Goal: Task Accomplishment & Management: Use online tool/utility

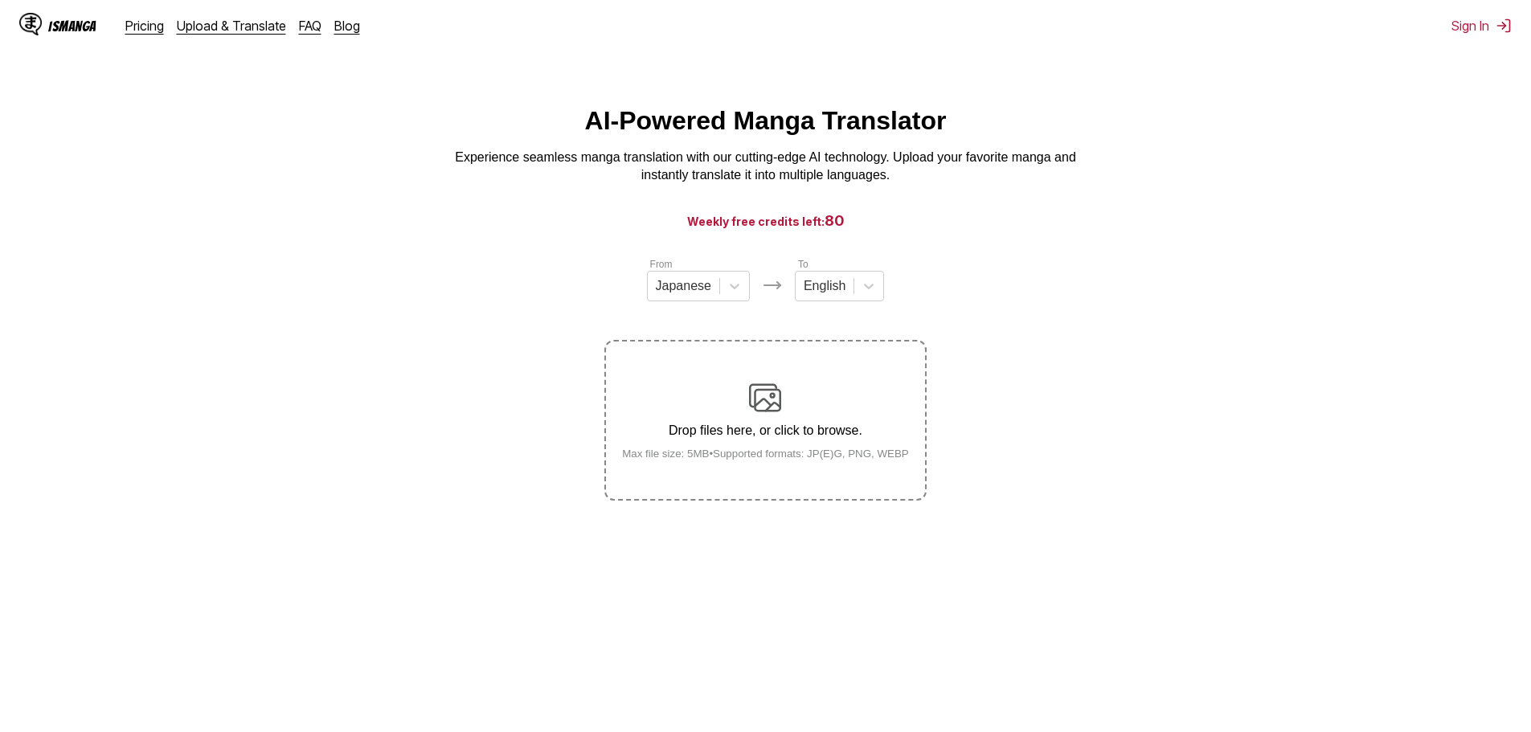
click at [786, 494] on label "Drop files here, or click to browse. Max file size: 5MB • Supported formats: JP…" at bounding box center [765, 421] width 318 height 158
click at [0, 0] on input "Drop files here, or click to browse. Max file size: 5MB • Supported formats: JP…" at bounding box center [0, 0] width 0 height 0
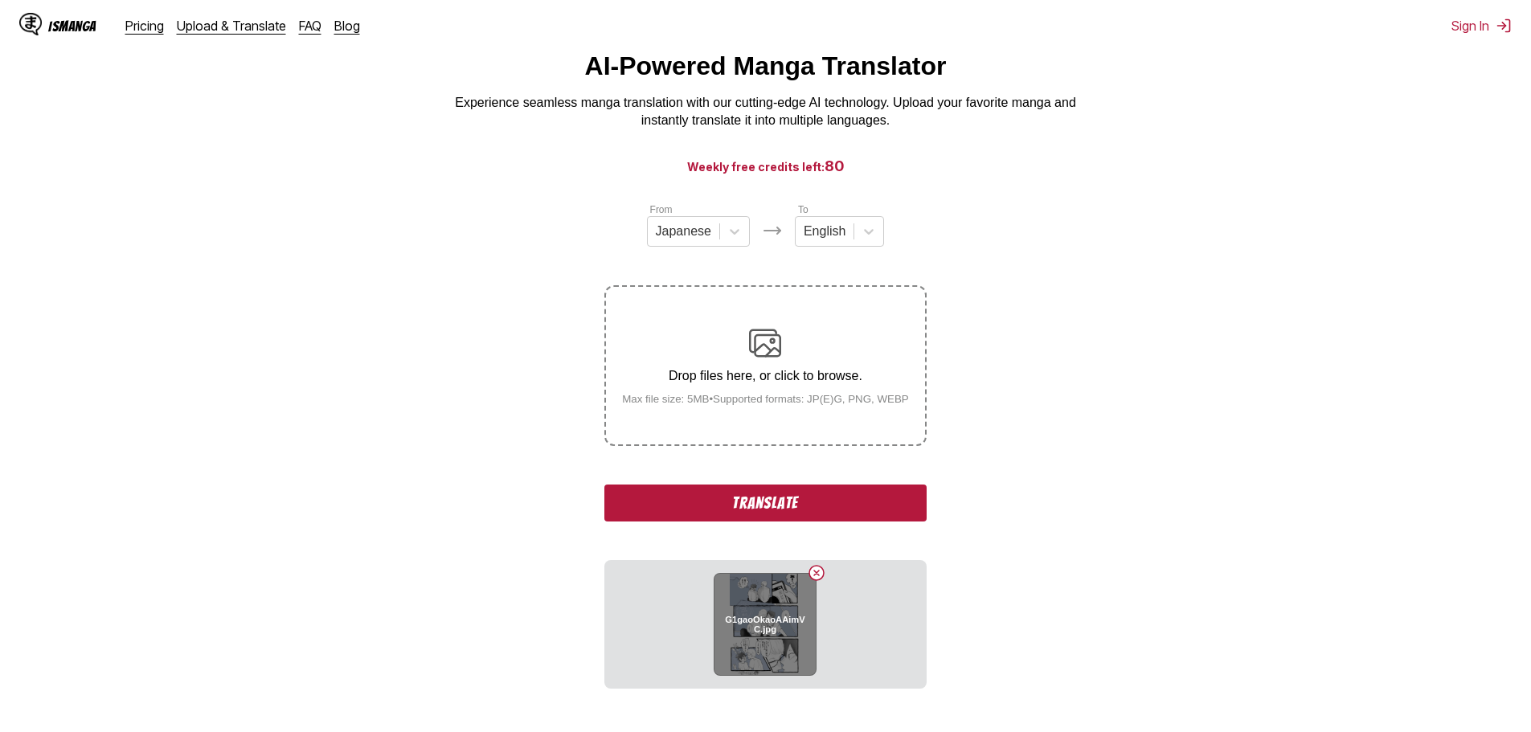
scroll to position [80, 0]
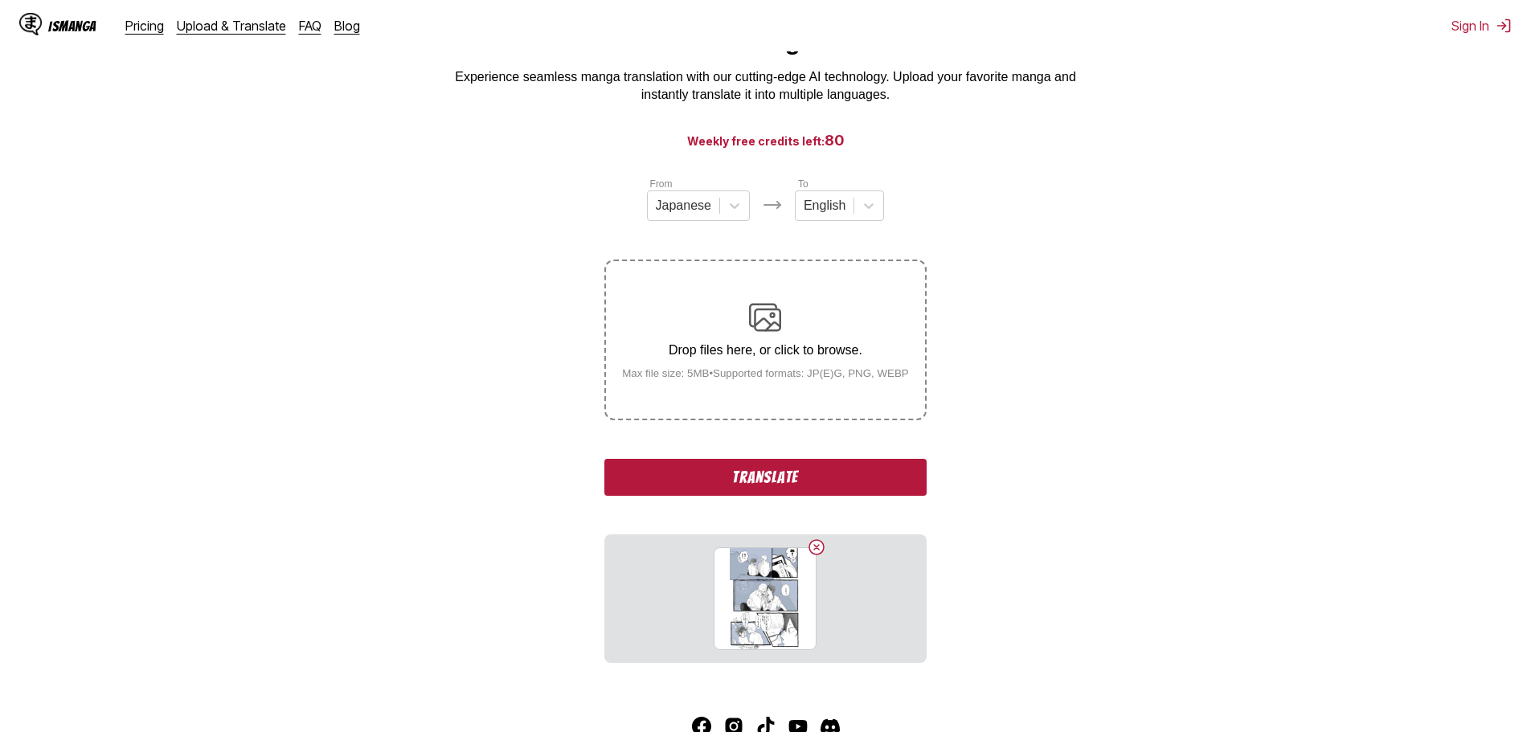
click at [806, 485] on button "Translate" at bounding box center [766, 477] width 322 height 37
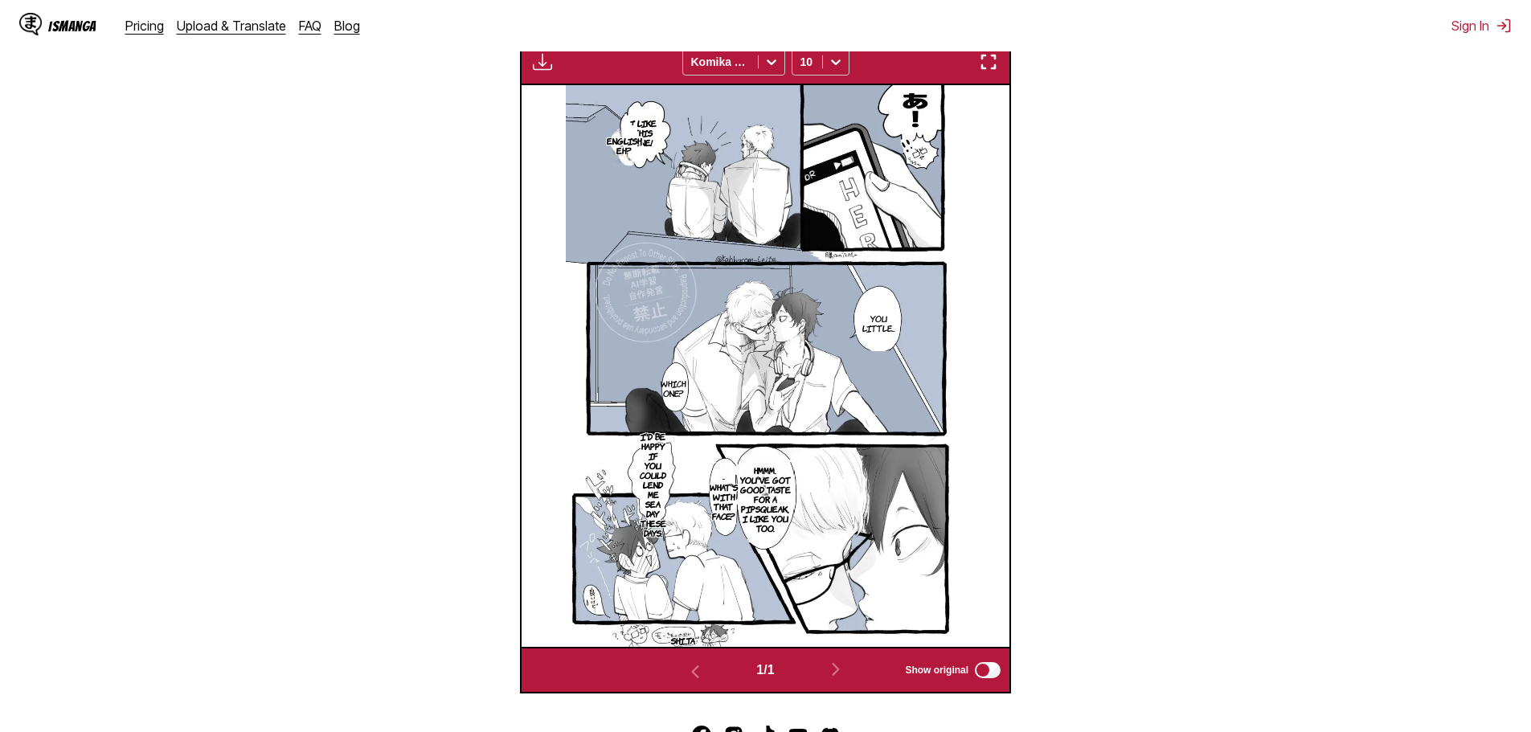
scroll to position [475, 0]
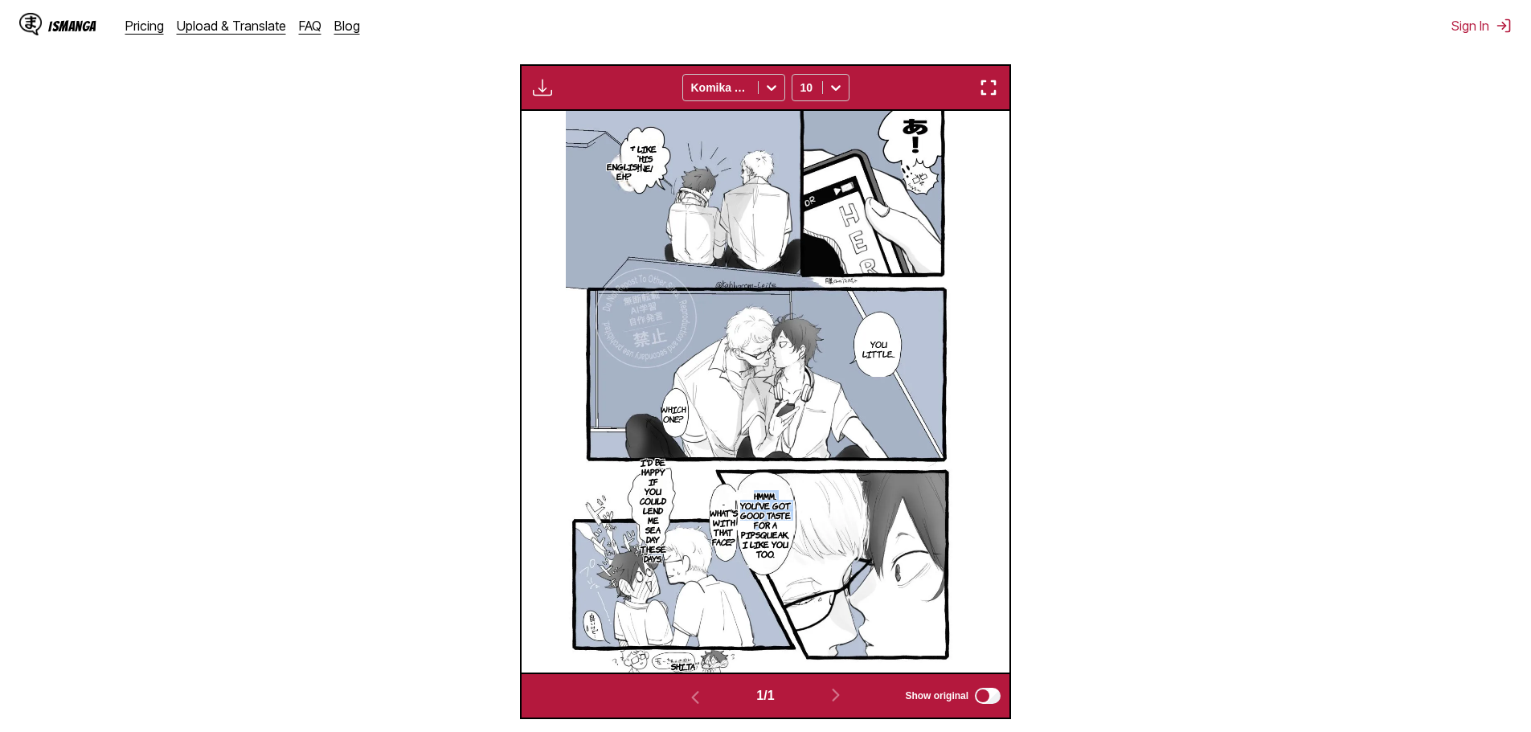
drag, startPoint x: 741, startPoint y: 494, endPoint x: 758, endPoint y: 528, distance: 37.7
click at [758, 528] on p "Hmmm. You've got good taste for a pipsqueak, I like you too." at bounding box center [765, 525] width 58 height 74
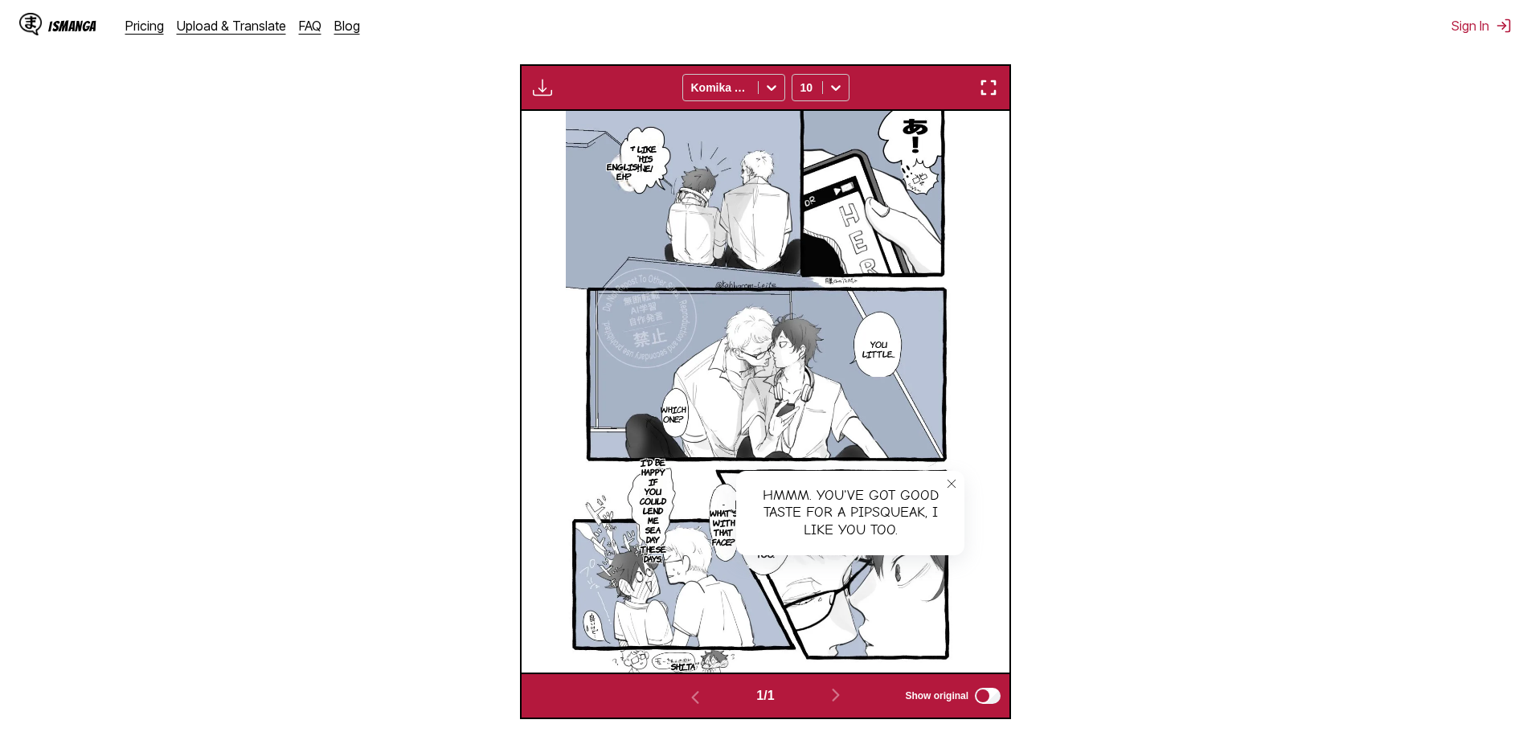
click at [949, 484] on icon "close-tooltip" at bounding box center [951, 483] width 11 height 11
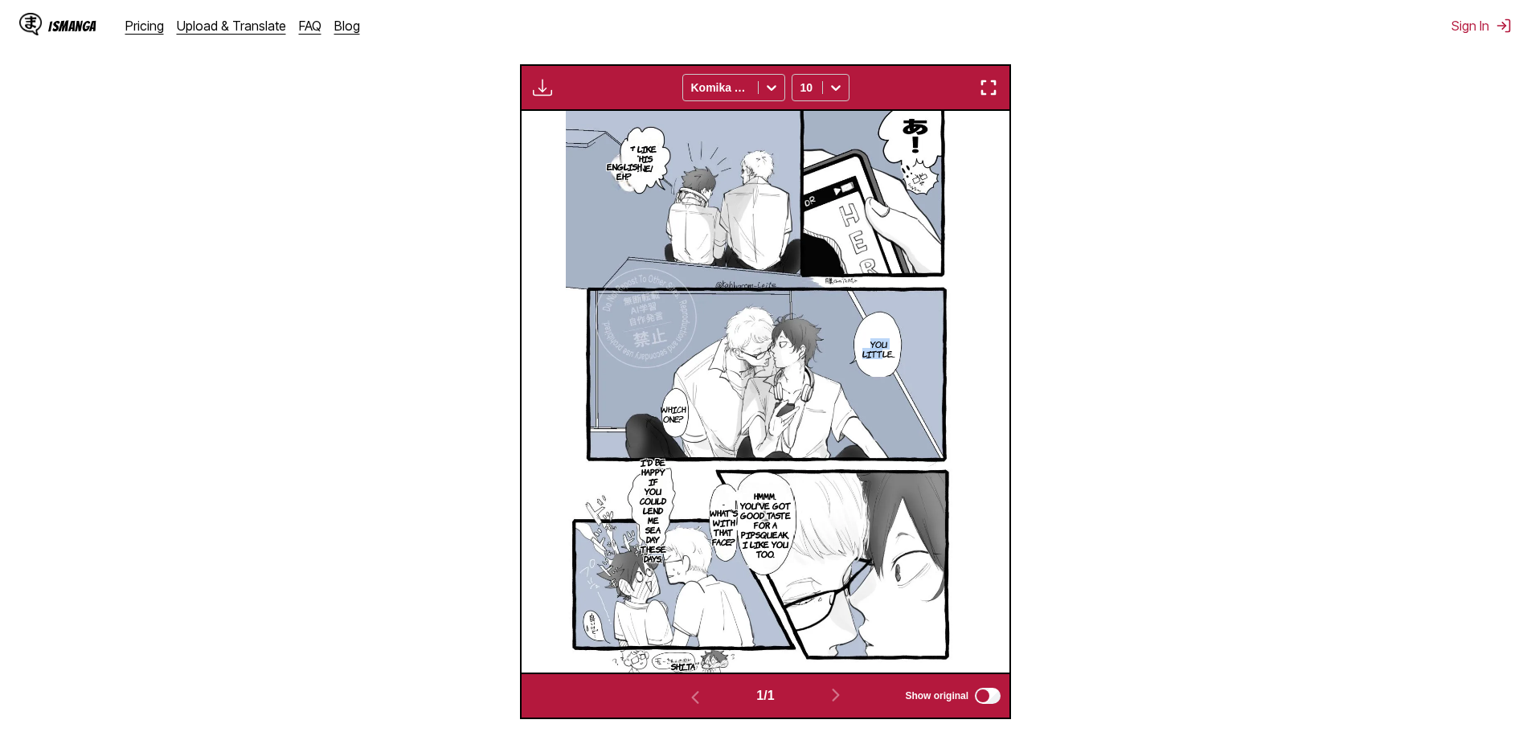
drag, startPoint x: 867, startPoint y: 346, endPoint x: 882, endPoint y: 359, distance: 18.8
click at [882, 359] on p "You little..." at bounding box center [878, 349] width 39 height 26
click at [955, 338] on icon "close-tooltip" at bounding box center [951, 334] width 11 height 11
drag, startPoint x: 1100, startPoint y: 323, endPoint x: 969, endPoint y: 287, distance: 135.2
click at [1100, 323] on section "From Japanese To English Drop files here, or click to browse. Max file size: 5M…" at bounding box center [766, 250] width 1506 height 938
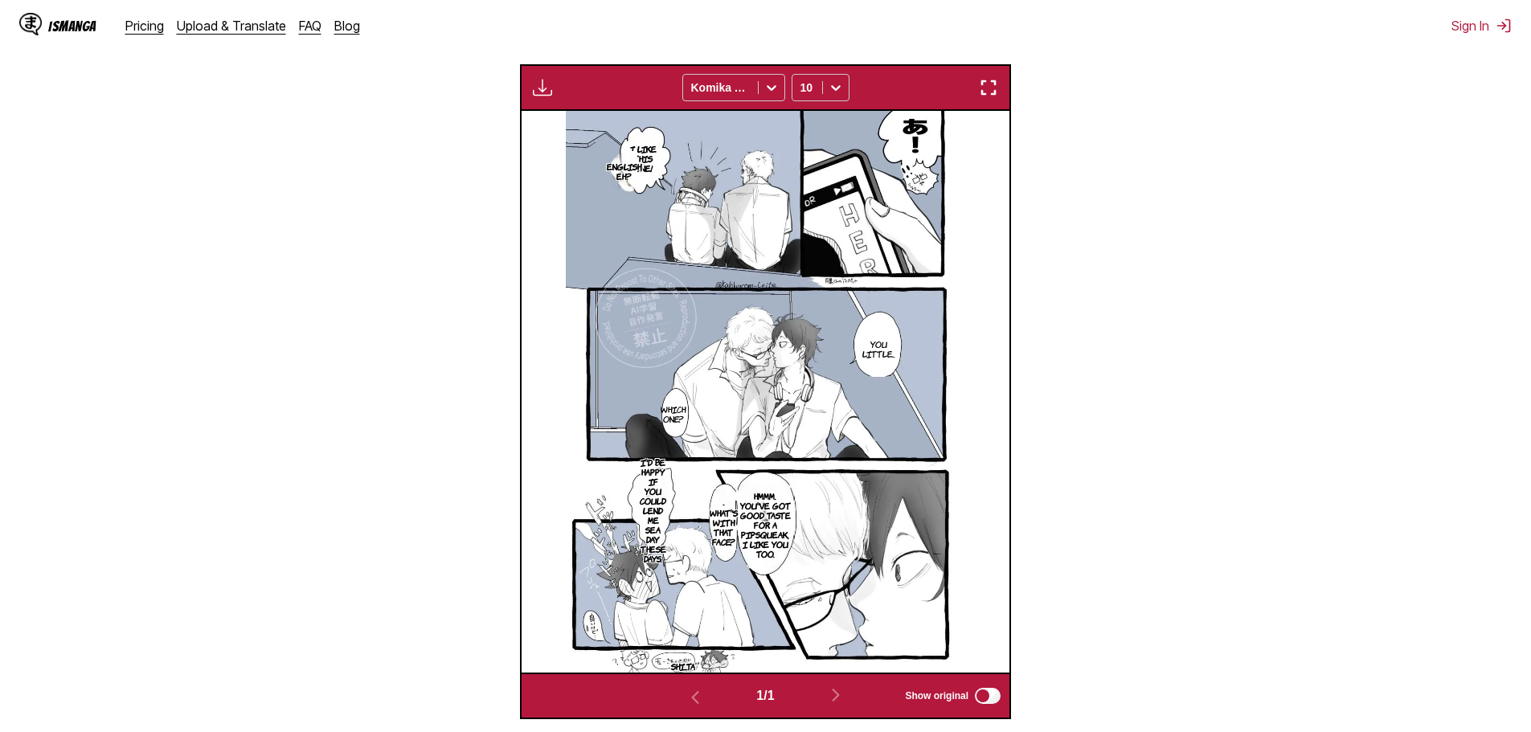
click at [654, 510] on p "I'd be happy if you could lend me Sea Day these days." at bounding box center [653, 510] width 33 height 113
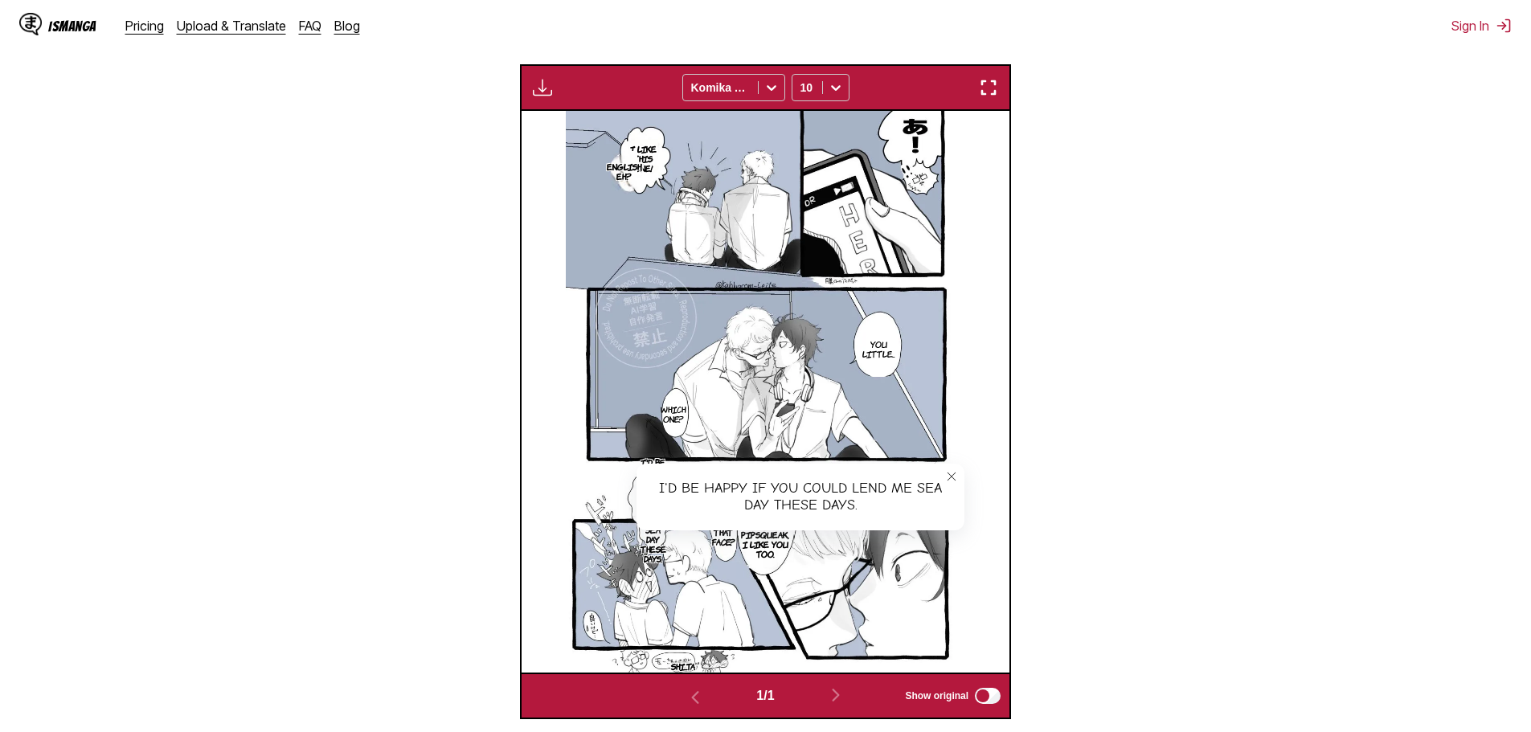
click at [946, 475] on icon "close-tooltip" at bounding box center [951, 476] width 11 height 11
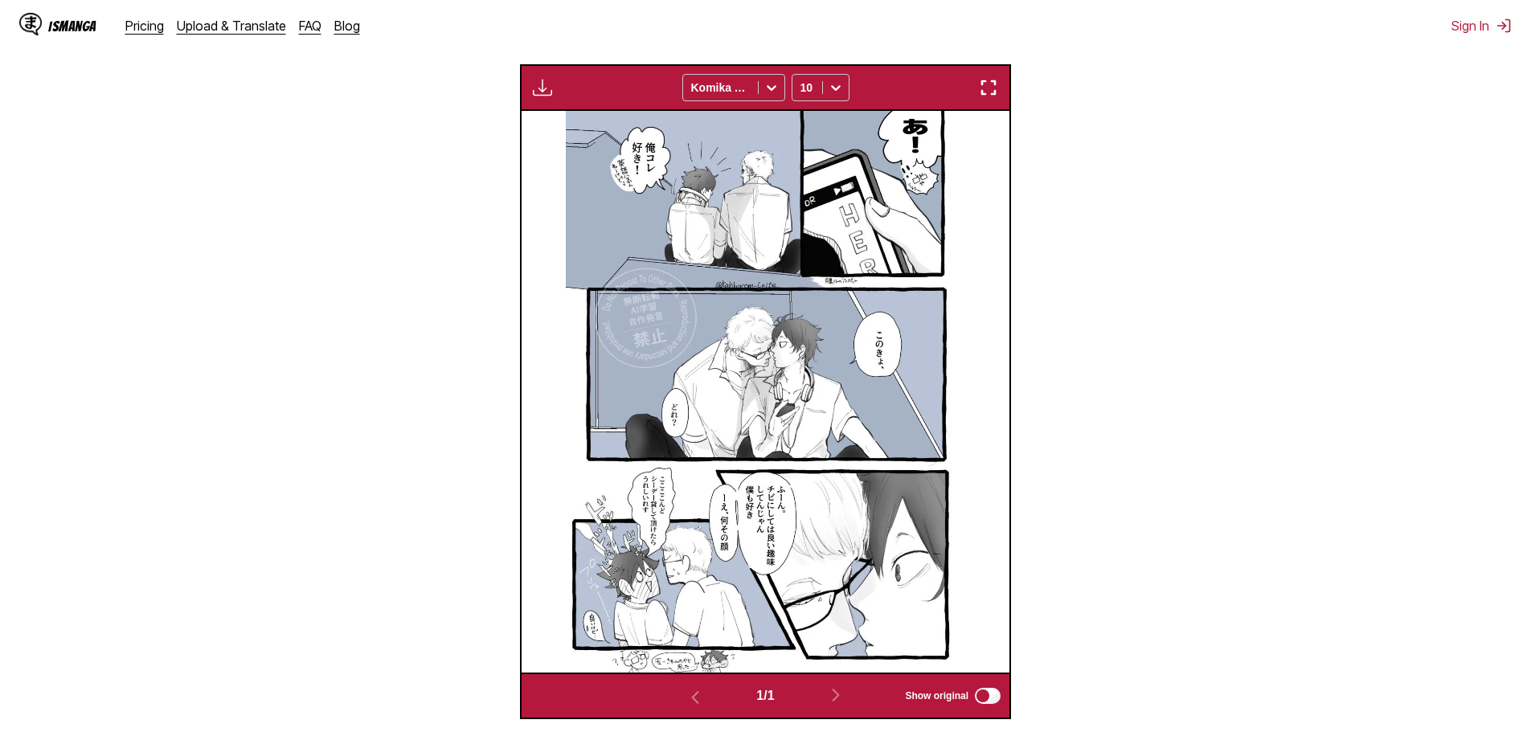
click at [974, 705] on label "Show original" at bounding box center [954, 696] width 98 height 21
drag, startPoint x: 898, startPoint y: 363, endPoint x: 905, endPoint y: 375, distance: 13.4
click at [905, 375] on div "I like this one! English, eh? You little... Which one? Hmmm. You've got good ta…" at bounding box center [766, 392] width 488 height 562
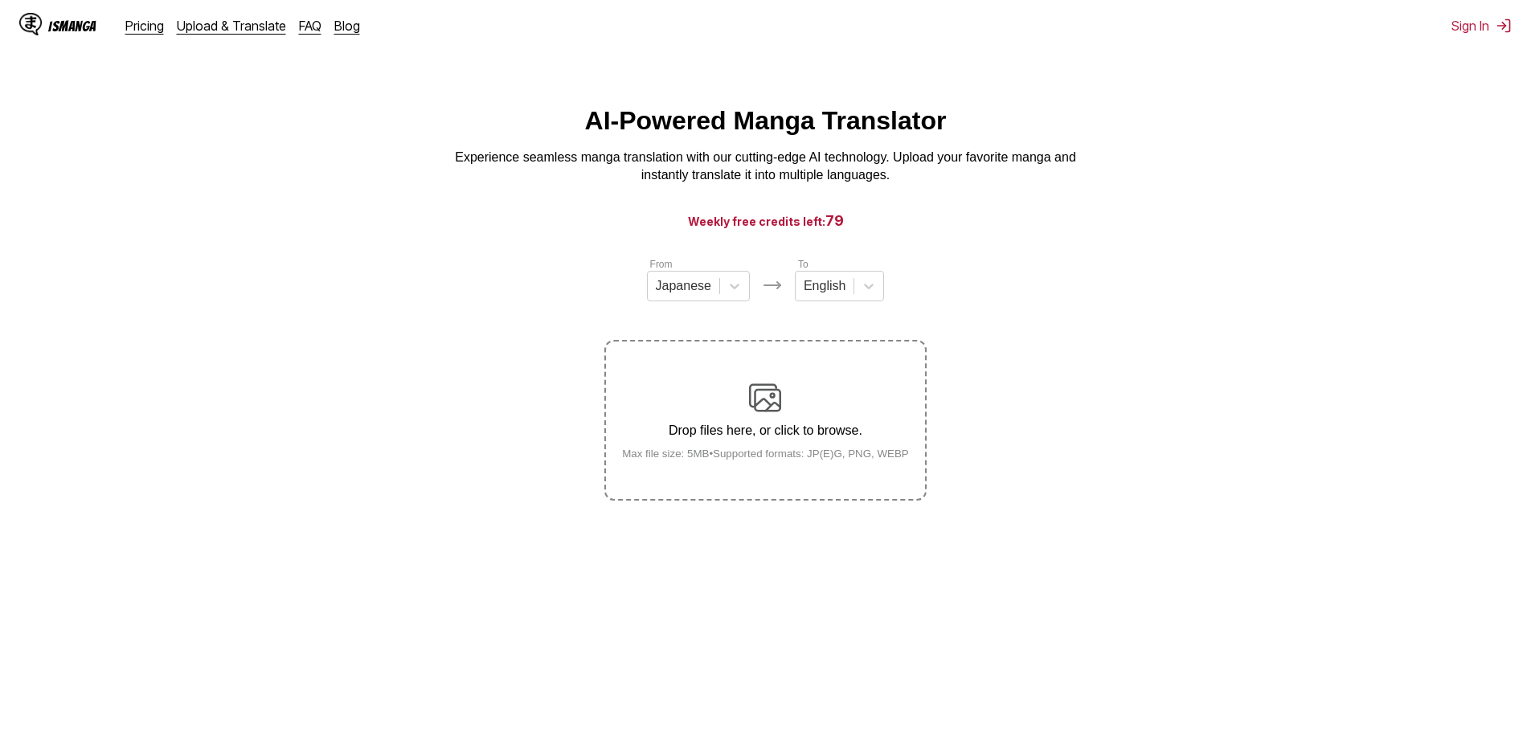
click at [831, 226] on h3 "Weekly free credits left: 79" at bounding box center [766, 221] width 1454 height 20
click at [829, 226] on span "79" at bounding box center [835, 220] width 18 height 17
